Goal: Consume media (video, audio): Consume media (video, audio)

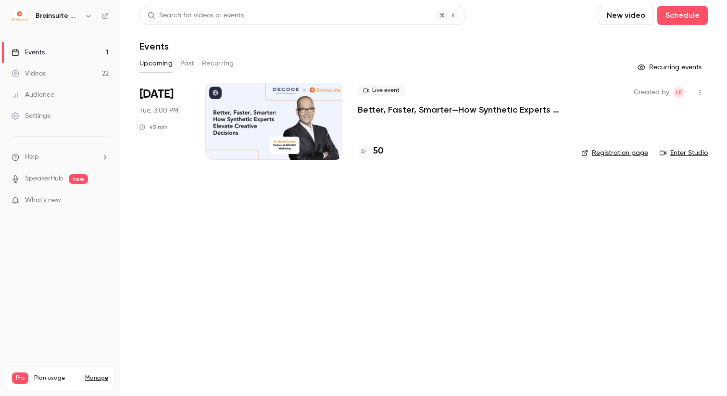
click at [407, 114] on p "Better, Faster, Smarter—How Synthetic Experts Elevate Creative Decisions" at bounding box center [462, 110] width 208 height 12
click at [411, 110] on p "Better, Faster, Smarter—How Synthetic Experts Elevate Creative Decisions" at bounding box center [462, 110] width 208 height 12
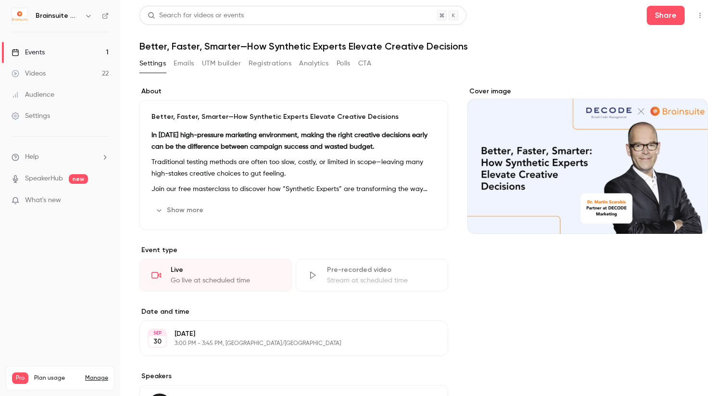
click at [227, 59] on button "UTM builder" at bounding box center [221, 63] width 39 height 15
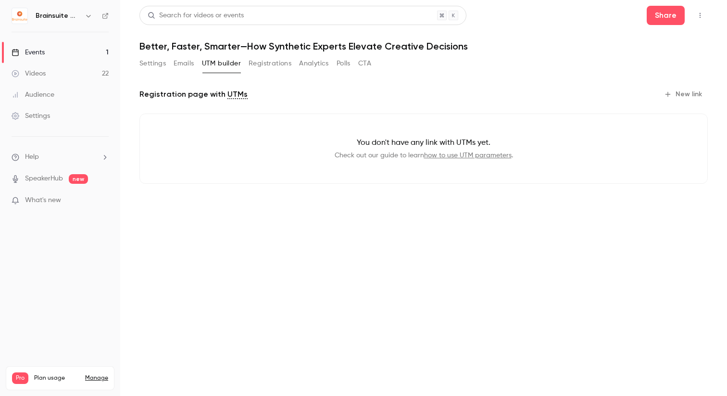
click at [268, 60] on button "Registrations" at bounding box center [270, 63] width 43 height 15
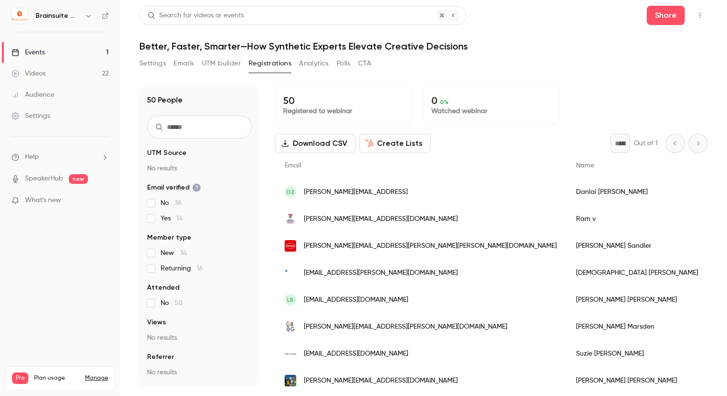
click at [74, 77] on link "Videos 22" at bounding box center [60, 73] width 120 height 21
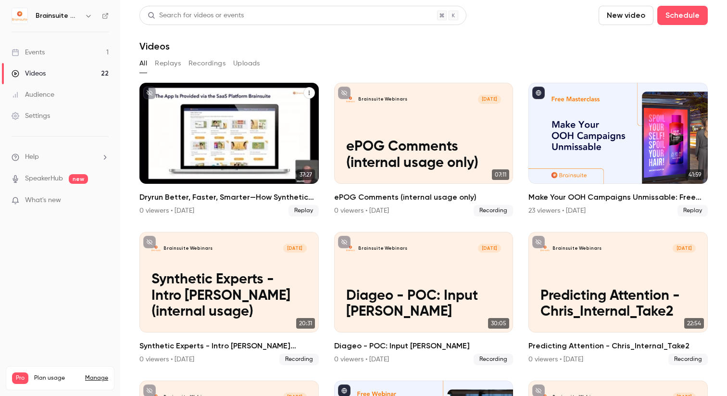
click at [256, 203] on div "Dryrun Better, Faster, Smarter—How Synthetic Experts Elevate Creative Decisions…" at bounding box center [228, 203] width 179 height 25
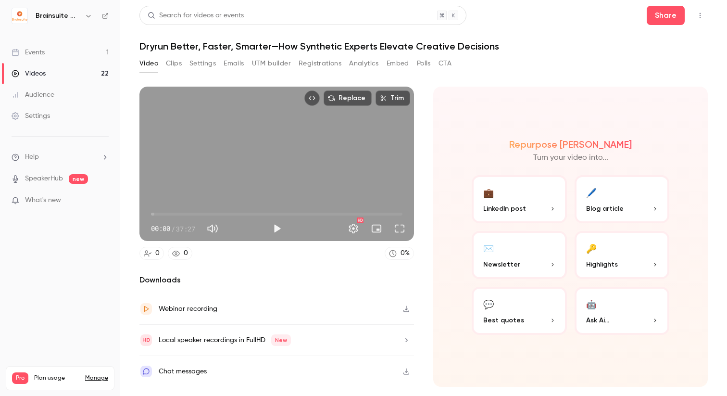
click at [179, 59] on button "Clips" at bounding box center [174, 63] width 16 height 15
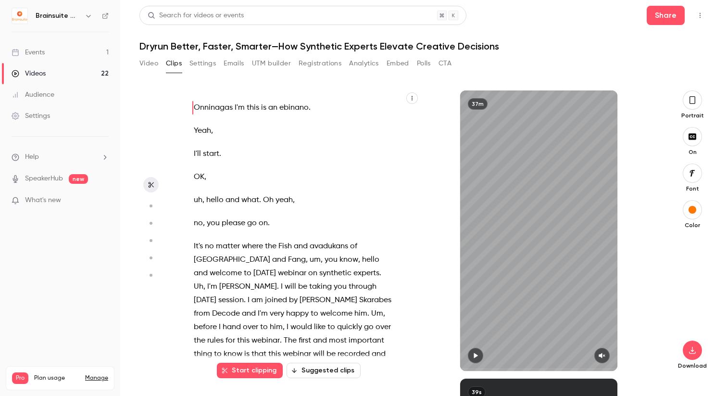
click at [321, 111] on p "Onninagas I'm this is an ebinano ." at bounding box center [294, 107] width 200 height 13
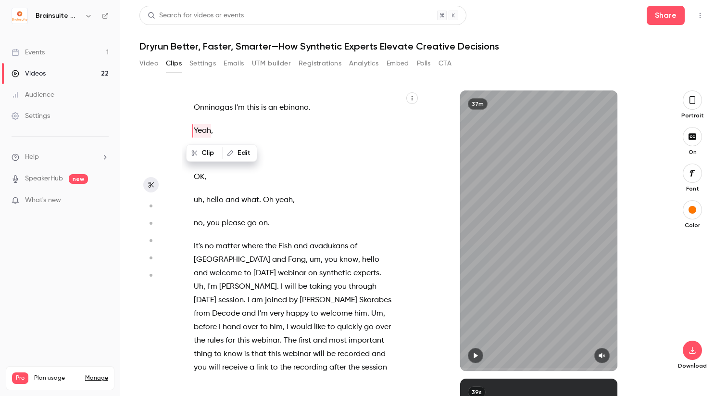
click at [318, 109] on p "Onninagas I'm this is an ebinano ." at bounding box center [294, 107] width 200 height 13
click at [313, 109] on p "Onninagas I'm this is an ebinano ." at bounding box center [294, 107] width 200 height 13
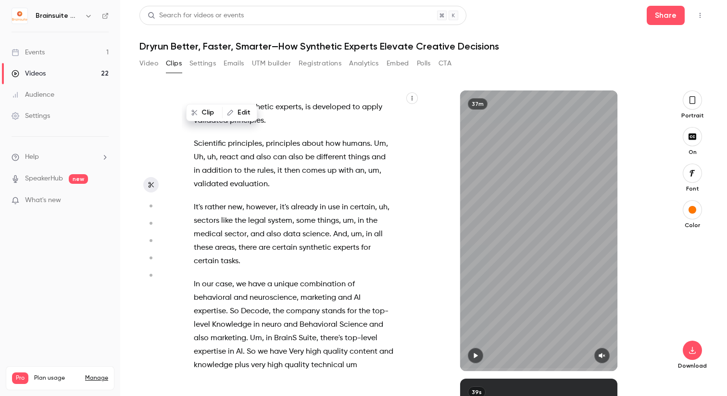
click at [419, 93] on div "Onninagas I'm this is an ebinano . Yeah , I'll start . OK , uh , hello and what…" at bounding box center [301, 230] width 238 height 280
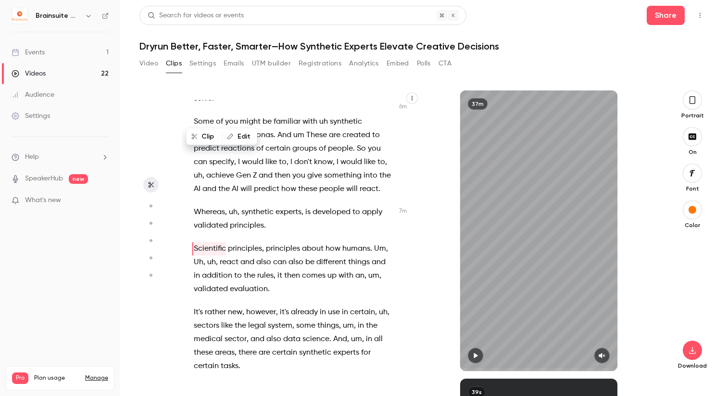
click at [416, 93] on button "button" at bounding box center [412, 98] width 12 height 12
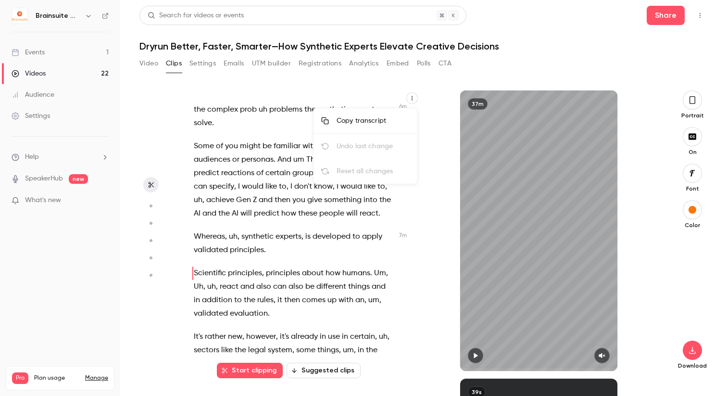
scroll to position [1499, 0]
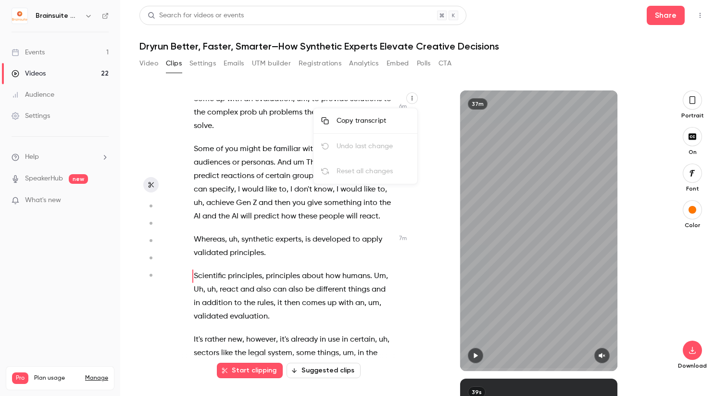
type input "*****"
click at [394, 116] on div "Copy transcript" at bounding box center [373, 121] width 73 height 10
